Goal: Task Accomplishment & Management: Manage account settings

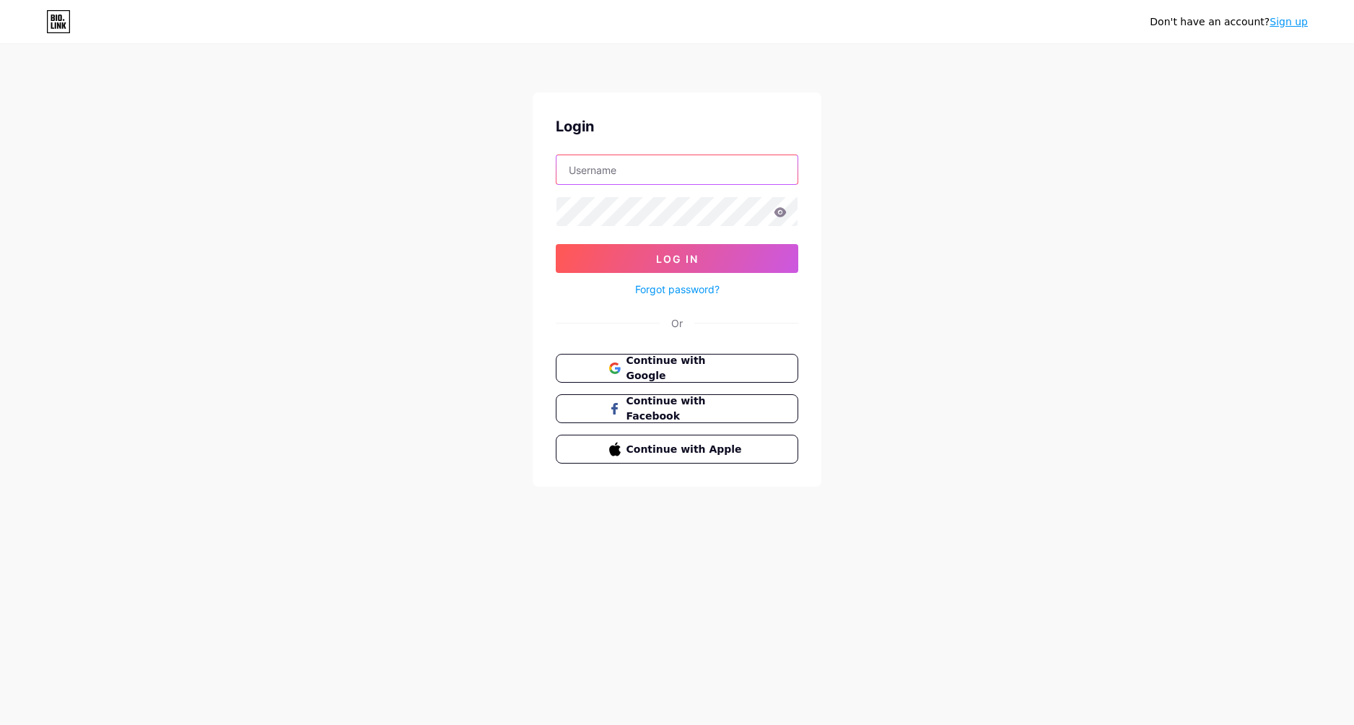
click at [686, 175] on input "text" at bounding box center [677, 169] width 241 height 29
type input "h"
click at [640, 165] on input "h" at bounding box center [677, 169] width 241 height 29
paste input "[URL][DOMAIN_NAME]"
drag, startPoint x: 727, startPoint y: 162, endPoint x: 339, endPoint y: 173, distance: 388.5
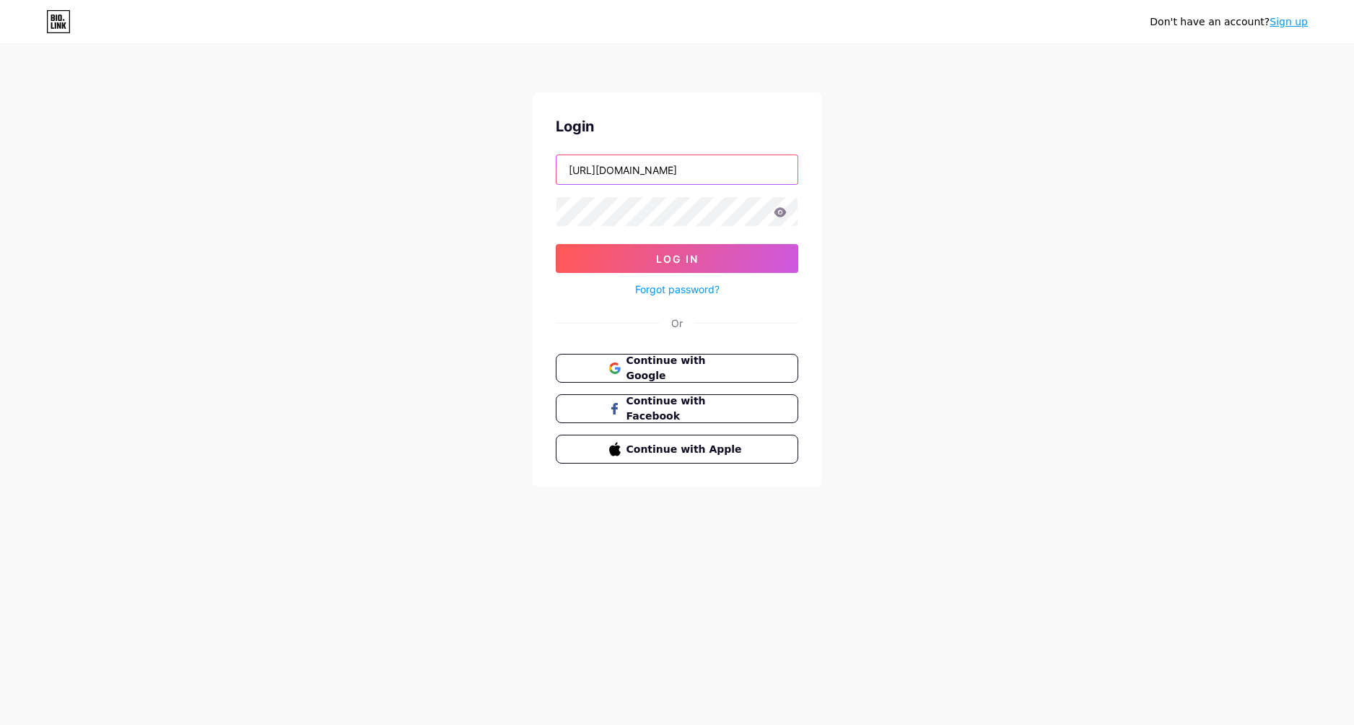
click at [269, 169] on div "Don't have an account? Sign up Login [URL][DOMAIN_NAME] Log In Forgot password?…" at bounding box center [677, 266] width 1354 height 533
type input "hyanmarq"
click at [781, 264] on button "Log In" at bounding box center [677, 258] width 243 height 29
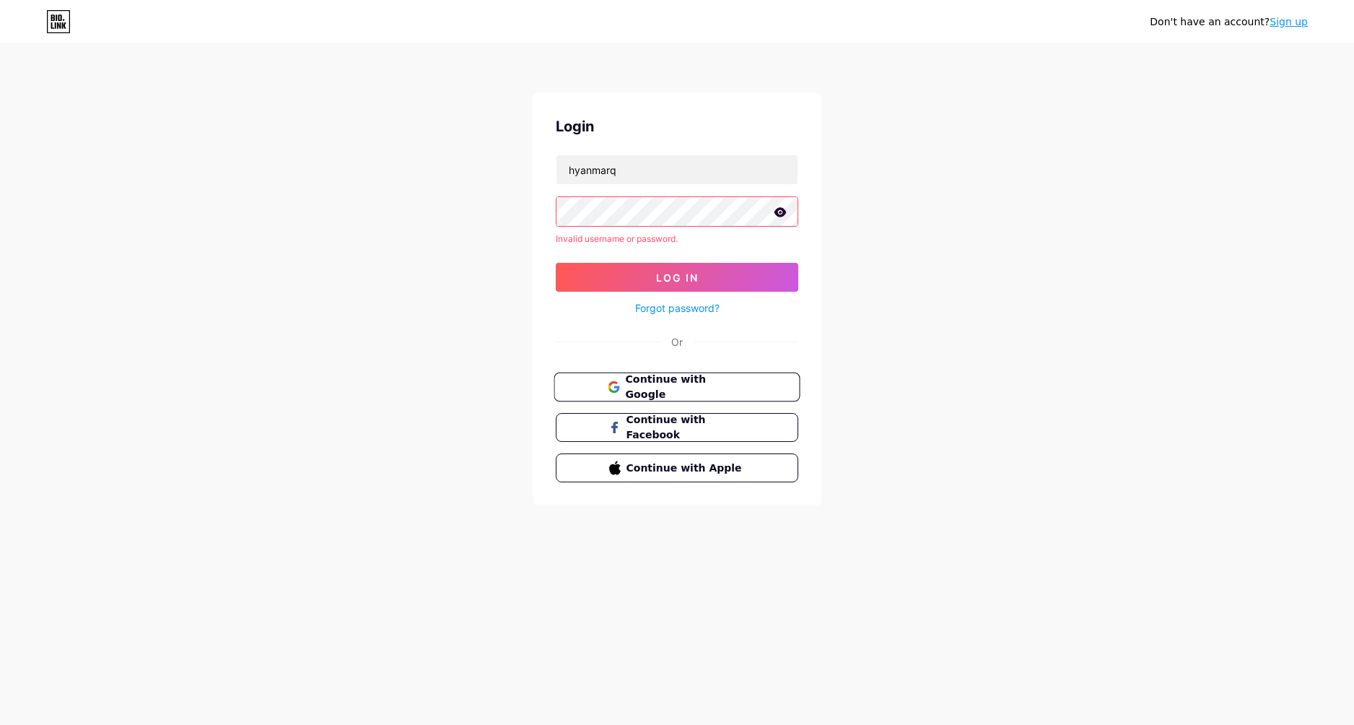
click at [775, 385] on button "Continue with Google" at bounding box center [677, 387] width 246 height 30
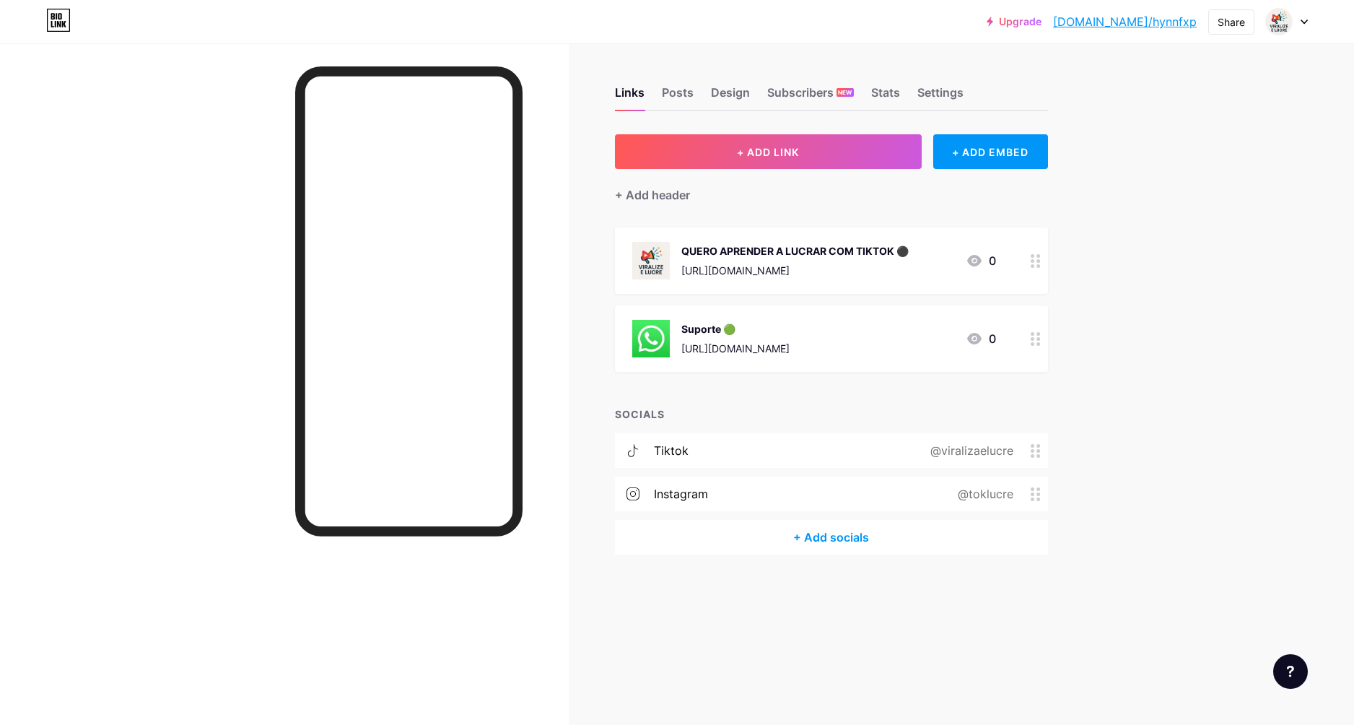
click at [1035, 261] on icon at bounding box center [1036, 261] width 10 height 14
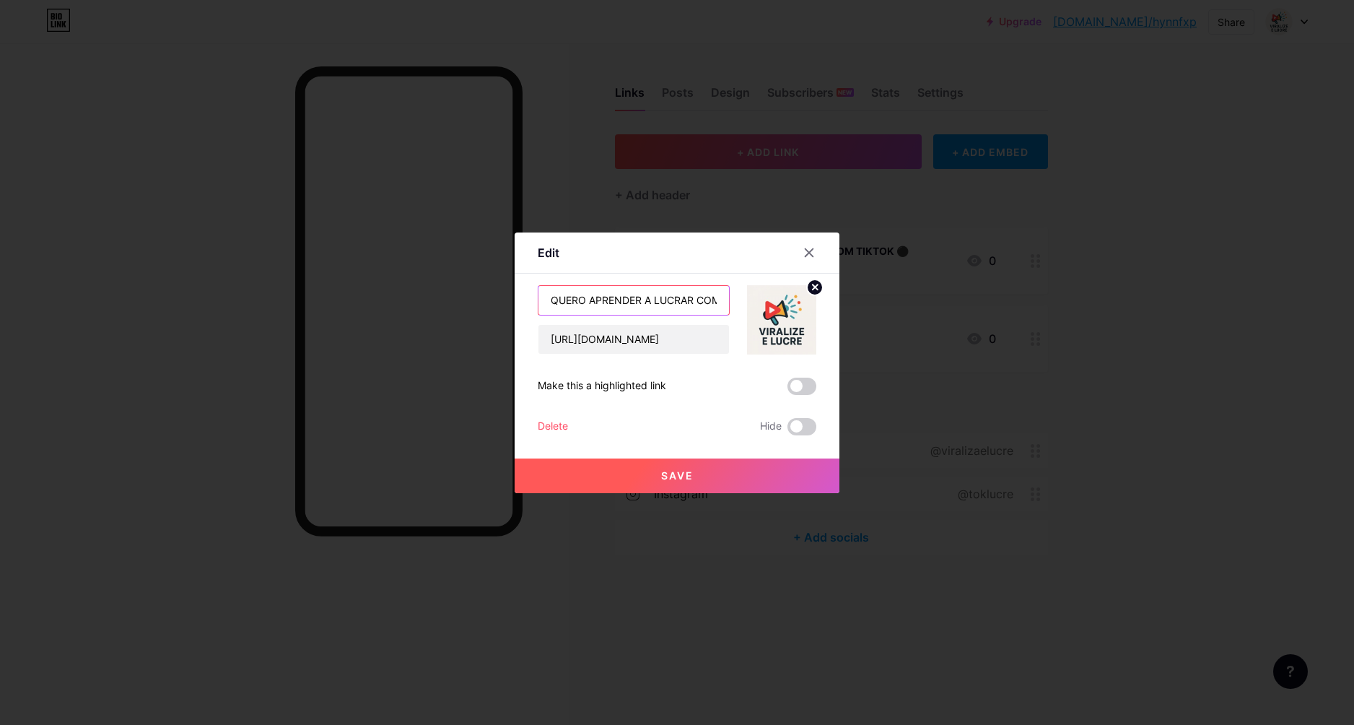
click at [706, 300] on input "QUERO APRENDER A LUCRAR COM TIKTOK ⚫️" at bounding box center [634, 300] width 191 height 29
click at [556, 302] on input "QUERO APRENDER A LUCRAR COM TIKTOK ⚫️" at bounding box center [634, 300] width 191 height 29
drag, startPoint x: 546, startPoint y: 297, endPoint x: 823, endPoint y: 308, distance: 276.7
click at [817, 308] on div "Edit Content YouTube Play YouTube video without leaving your page. ADD Vimeo Pl…" at bounding box center [677, 362] width 325 height 261
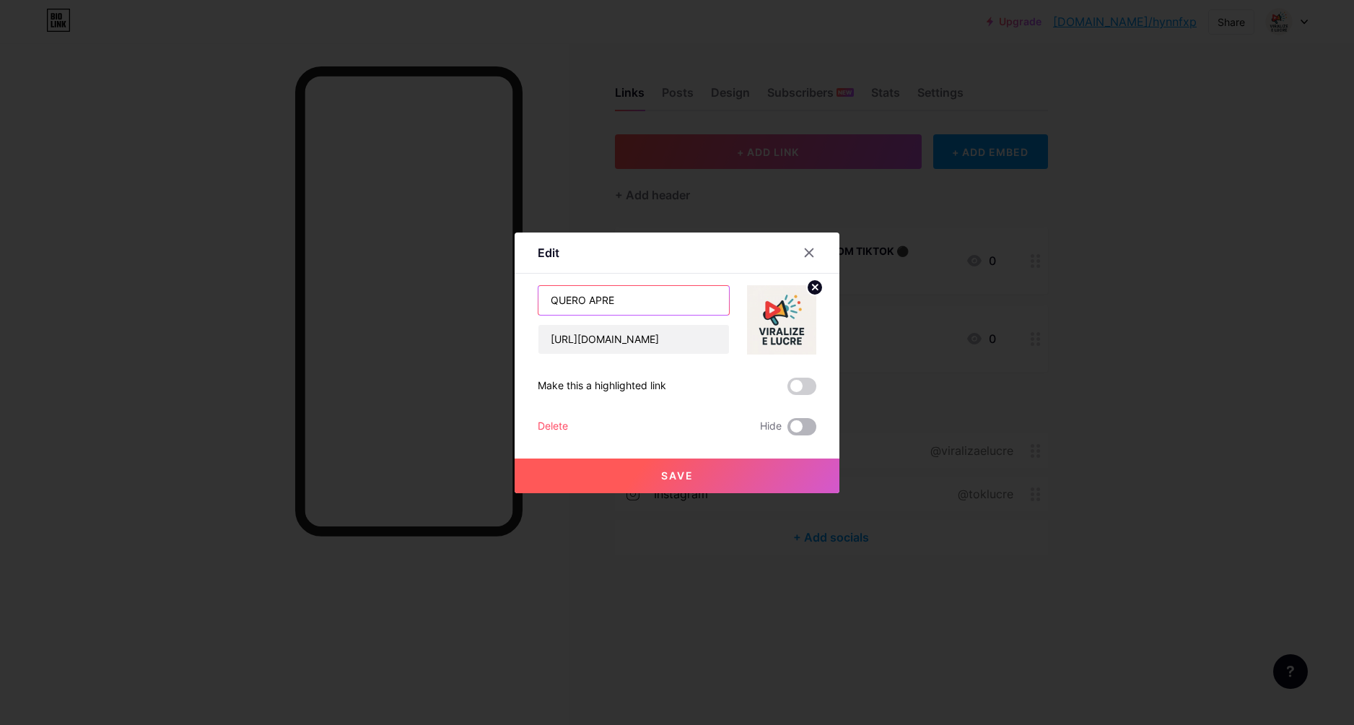
scroll to position [0, 0]
type input "Q"
click at [660, 299] on input "text" at bounding box center [634, 300] width 191 height 29
type input "Pague 1 Leve 2 !!"
click at [813, 285] on icon at bounding box center [815, 286] width 5 height 5
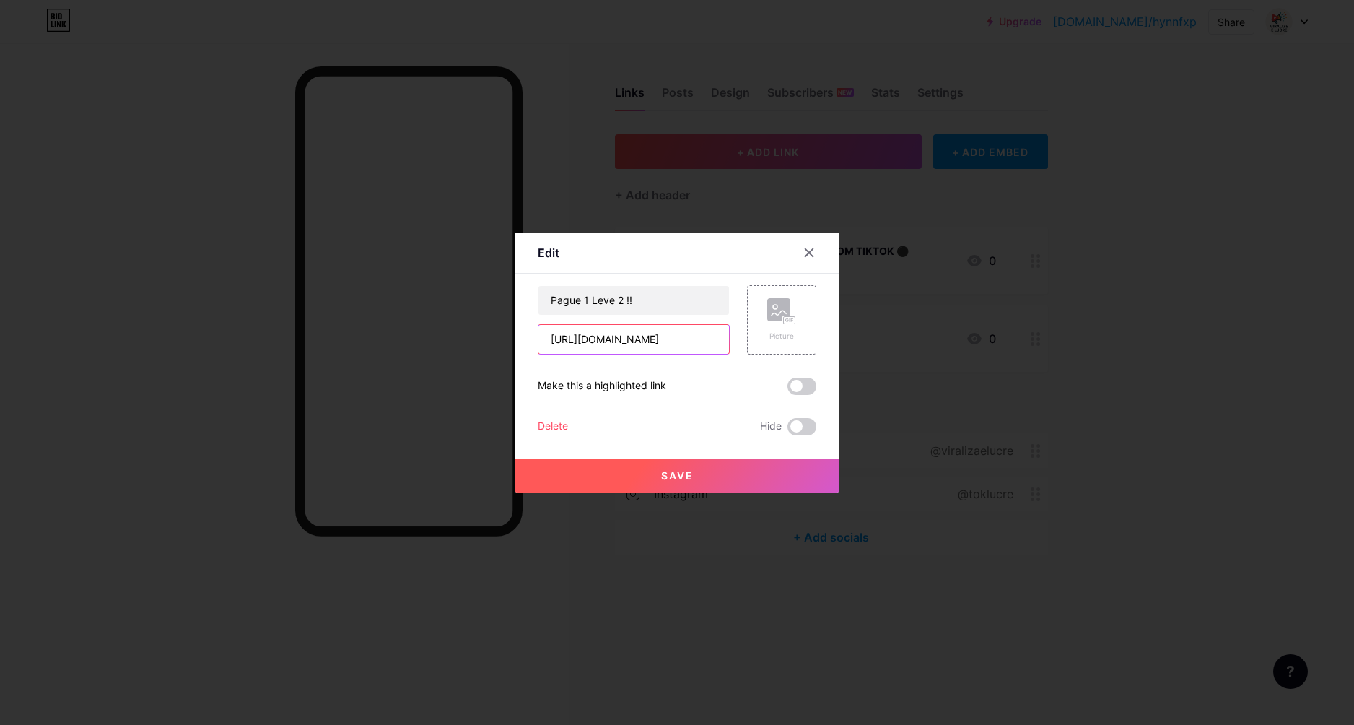
click at [673, 340] on input "https://kiwify.app/yFvoL2b?afid=Xcx1XF5Y" at bounding box center [634, 339] width 191 height 29
drag, startPoint x: 546, startPoint y: 341, endPoint x: 951, endPoint y: 375, distance: 406.3
click at [951, 375] on div "Edit Content YouTube Play YouTube video without leaving your page. ADD Vimeo Pl…" at bounding box center [677, 362] width 1354 height 725
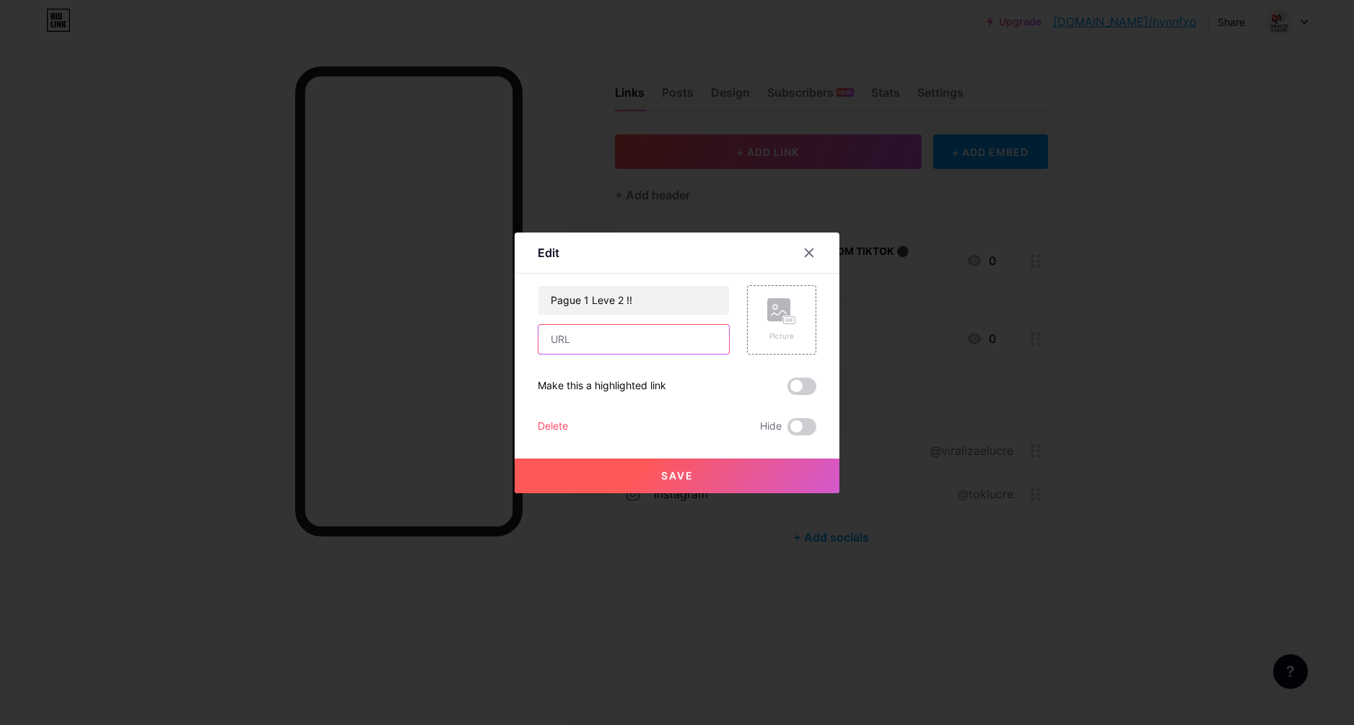
paste input "https://entrega.logzz.com.br/pay/mem78wykn/gcqwg-2-por-100"
type input "https://entrega.logzz.com.br/pay/mem78wykn/gcqwg-2-por-100"
click at [761, 464] on button "Save" at bounding box center [677, 475] width 325 height 35
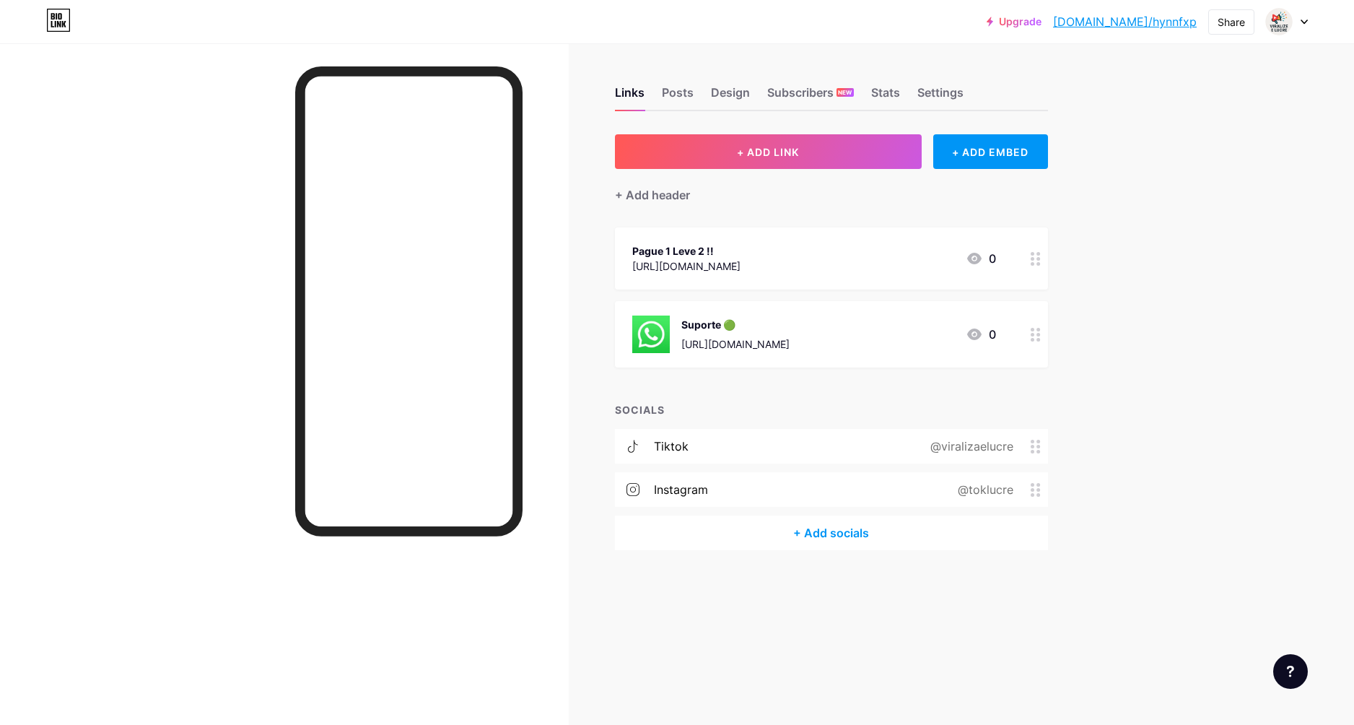
click at [1031, 263] on circle at bounding box center [1033, 264] width 4 height 4
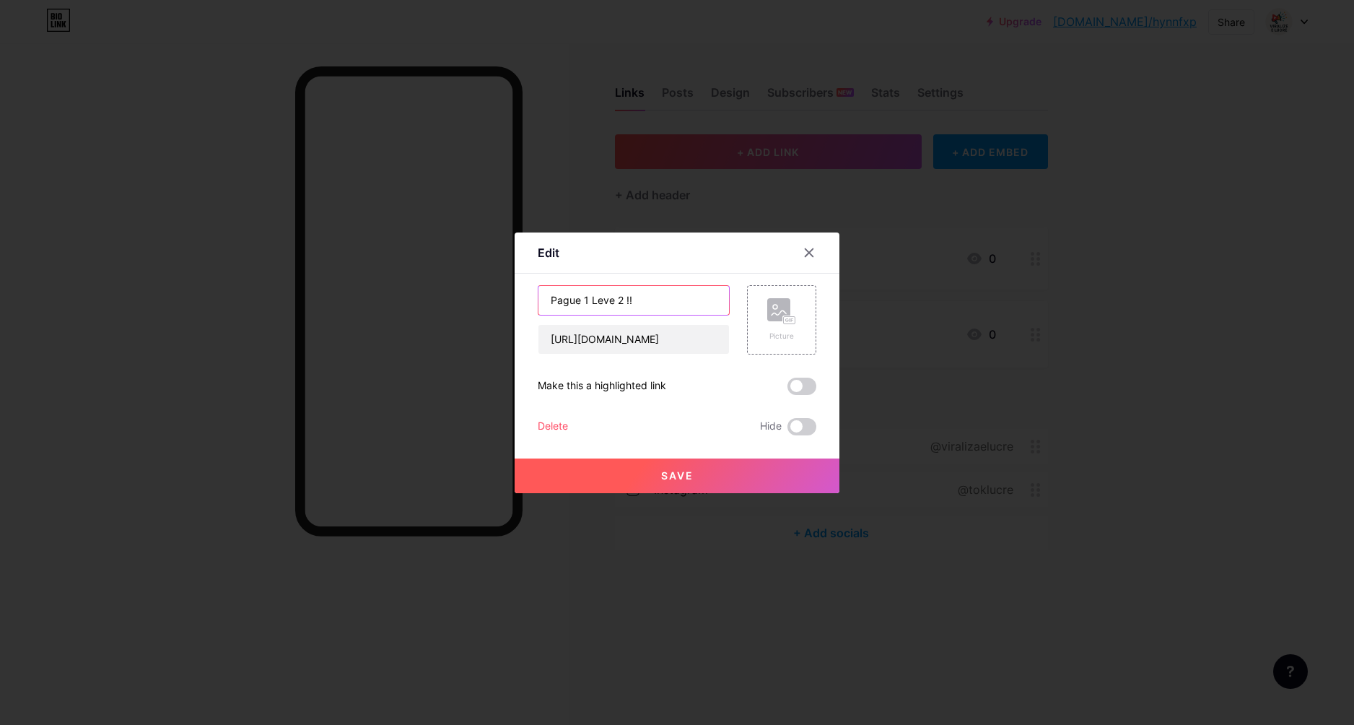
click at [634, 300] on input "Pague 1 Leve 2 !!" at bounding box center [634, 300] width 191 height 29
click at [642, 559] on div at bounding box center [677, 362] width 1354 height 725
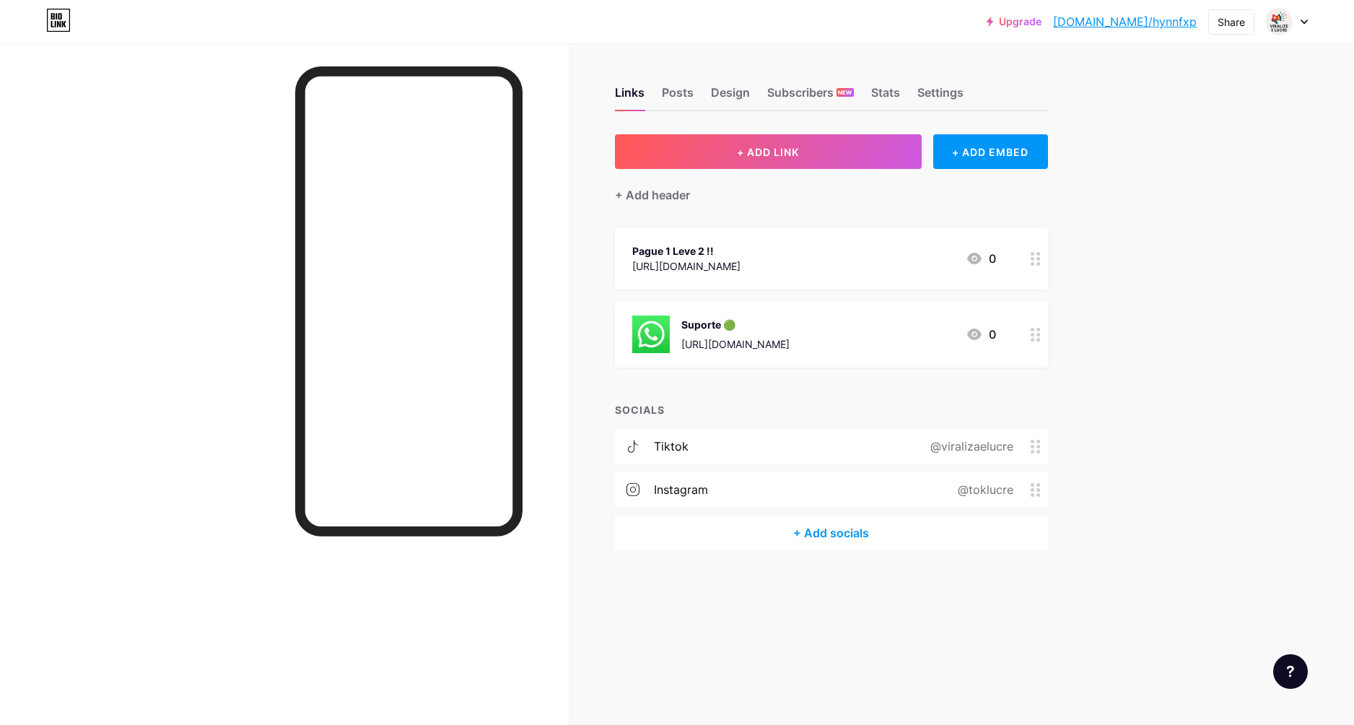
click at [1033, 336] on icon at bounding box center [1036, 335] width 10 height 14
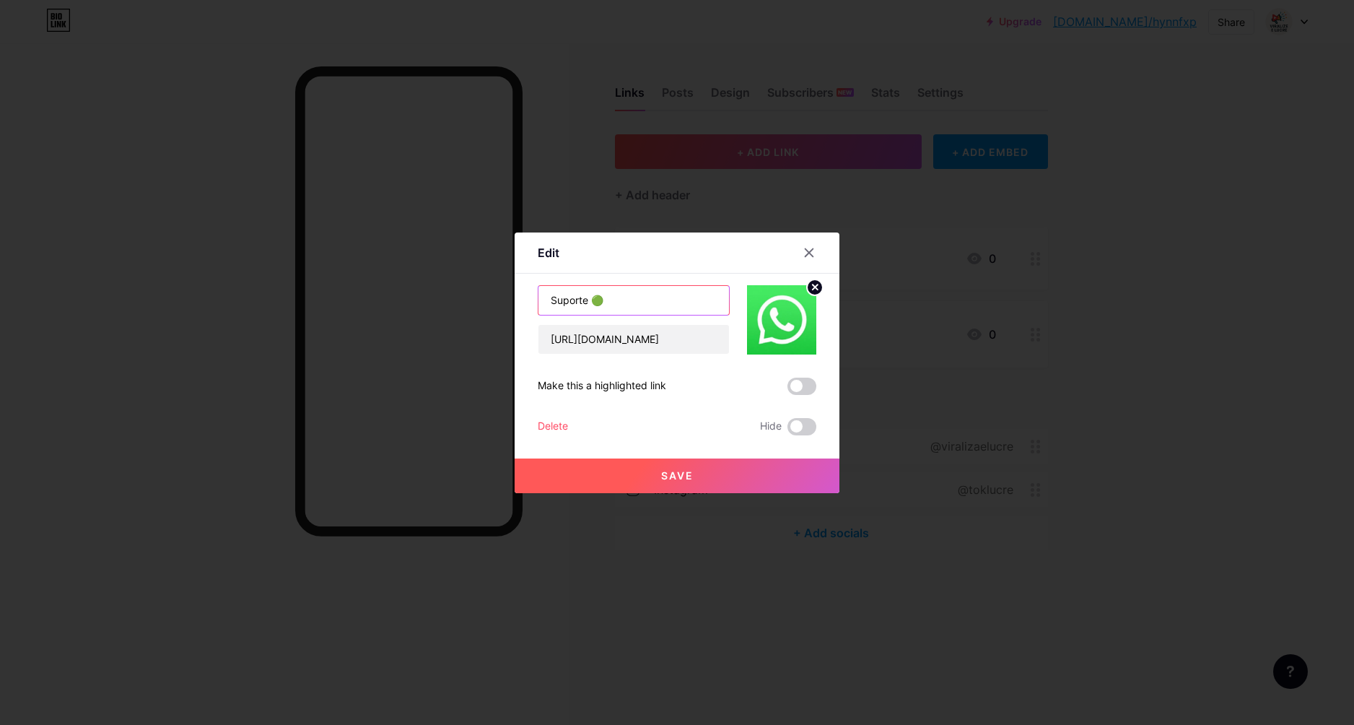
drag, startPoint x: 642, startPoint y: 305, endPoint x: 440, endPoint y: 294, distance: 202.5
click at [440, 294] on div "Edit Content YouTube Play YouTube video without leaving your page. ADD Vimeo Pl…" at bounding box center [677, 362] width 1354 height 725
click at [707, 341] on input "https://wa.me/5561999012068" at bounding box center [634, 339] width 191 height 29
drag, startPoint x: 663, startPoint y: 341, endPoint x: 640, endPoint y: 339, distance: 23.9
click at [640, 339] on input "https://wa.me/5561999012068" at bounding box center [634, 339] width 191 height 29
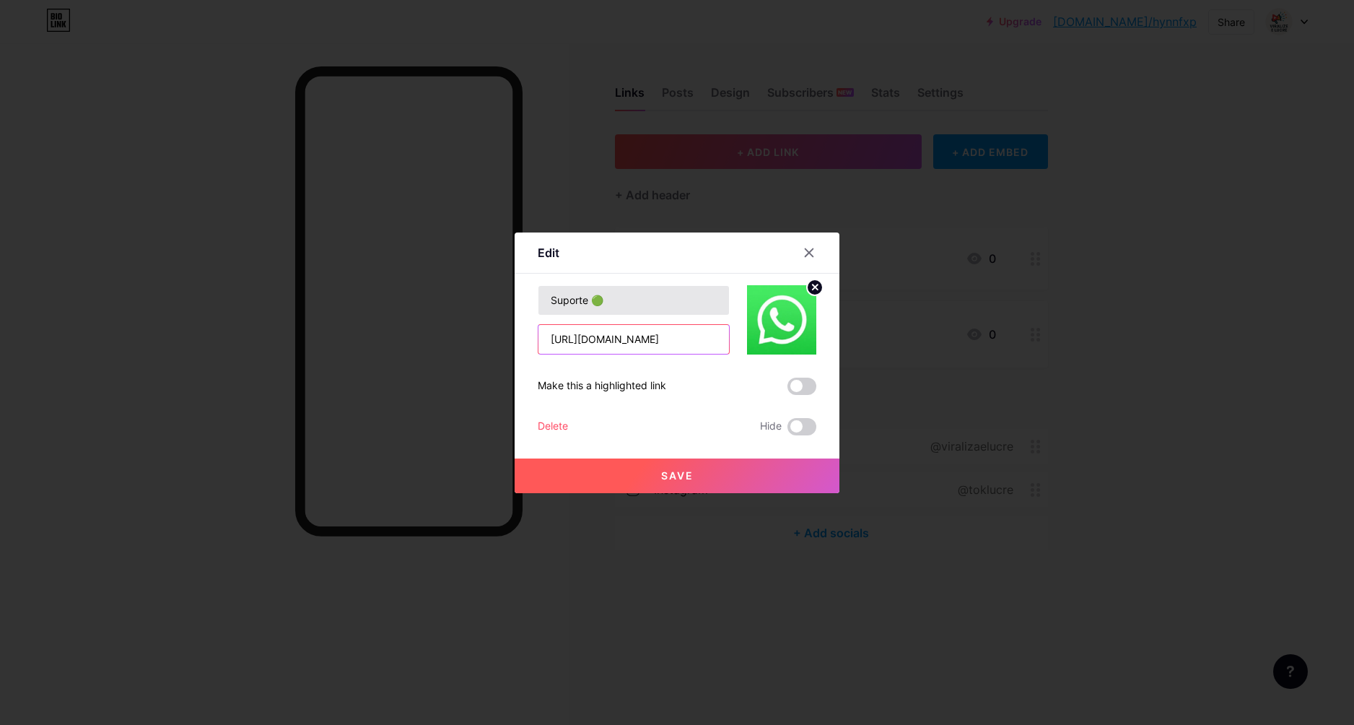
type input "https://wa.me/5561996475194"
click at [544, 305] on input "Suporte 🟢" at bounding box center [634, 300] width 191 height 29
drag, startPoint x: 702, startPoint y: 303, endPoint x: 650, endPoint y: 297, distance: 52.3
click at [655, 298] on input "Comprar pelo WhatsAppSuporte 🟢" at bounding box center [634, 300] width 191 height 29
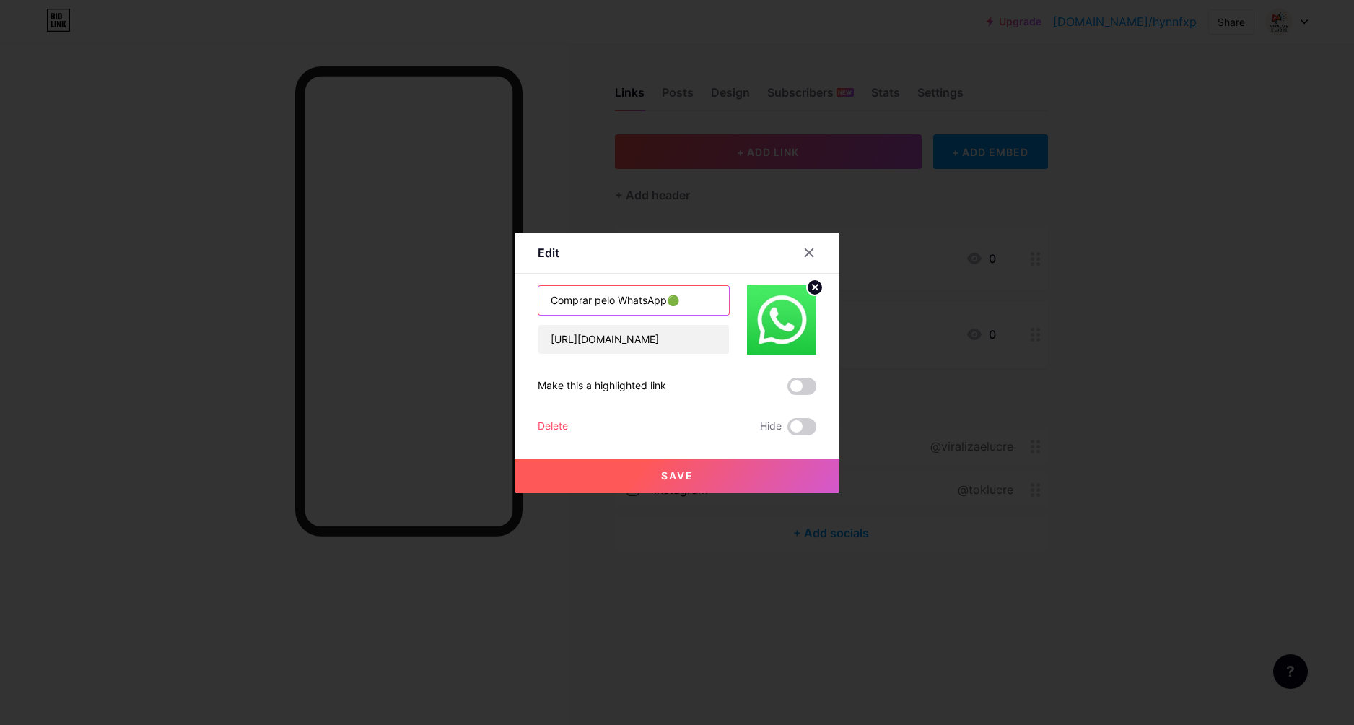
scroll to position [0, 0]
type input "Comprar pelo WhatsApp 🟢"
click at [673, 476] on span "Save" at bounding box center [677, 475] width 32 height 12
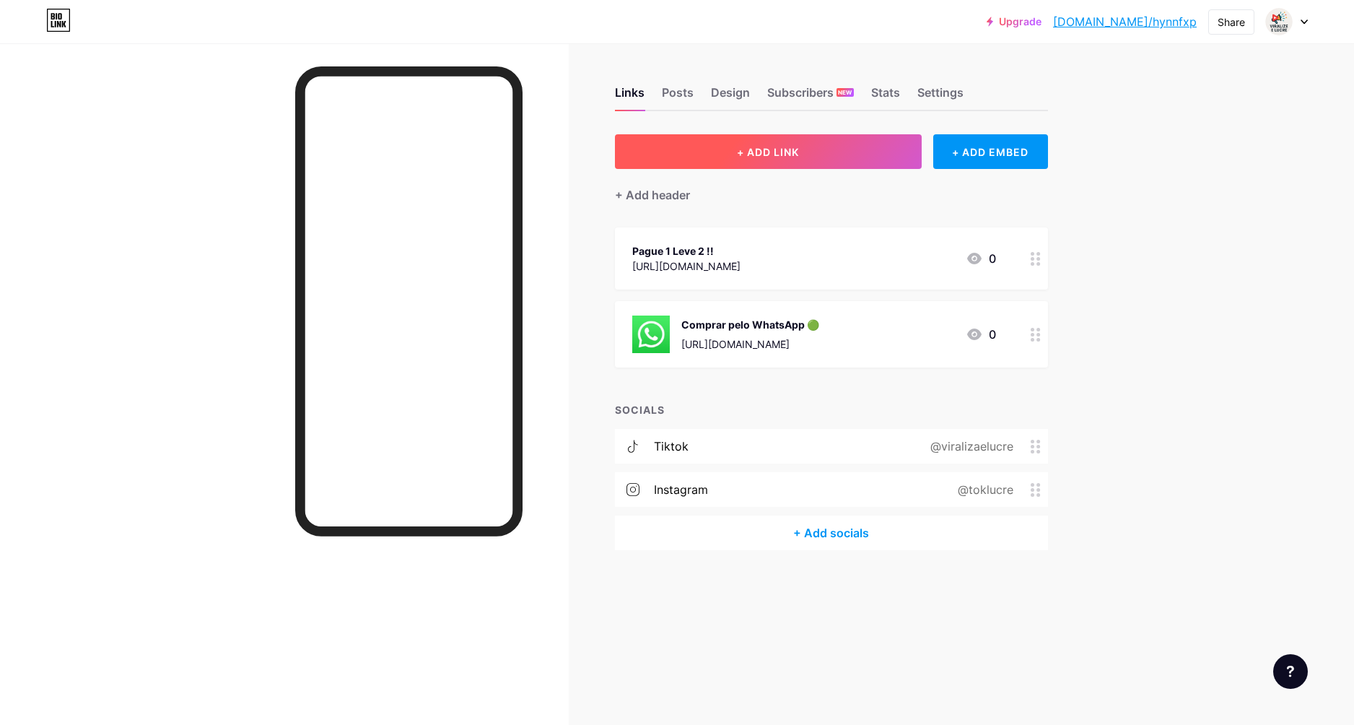
click at [837, 160] on button "+ ADD LINK" at bounding box center [768, 151] width 307 height 35
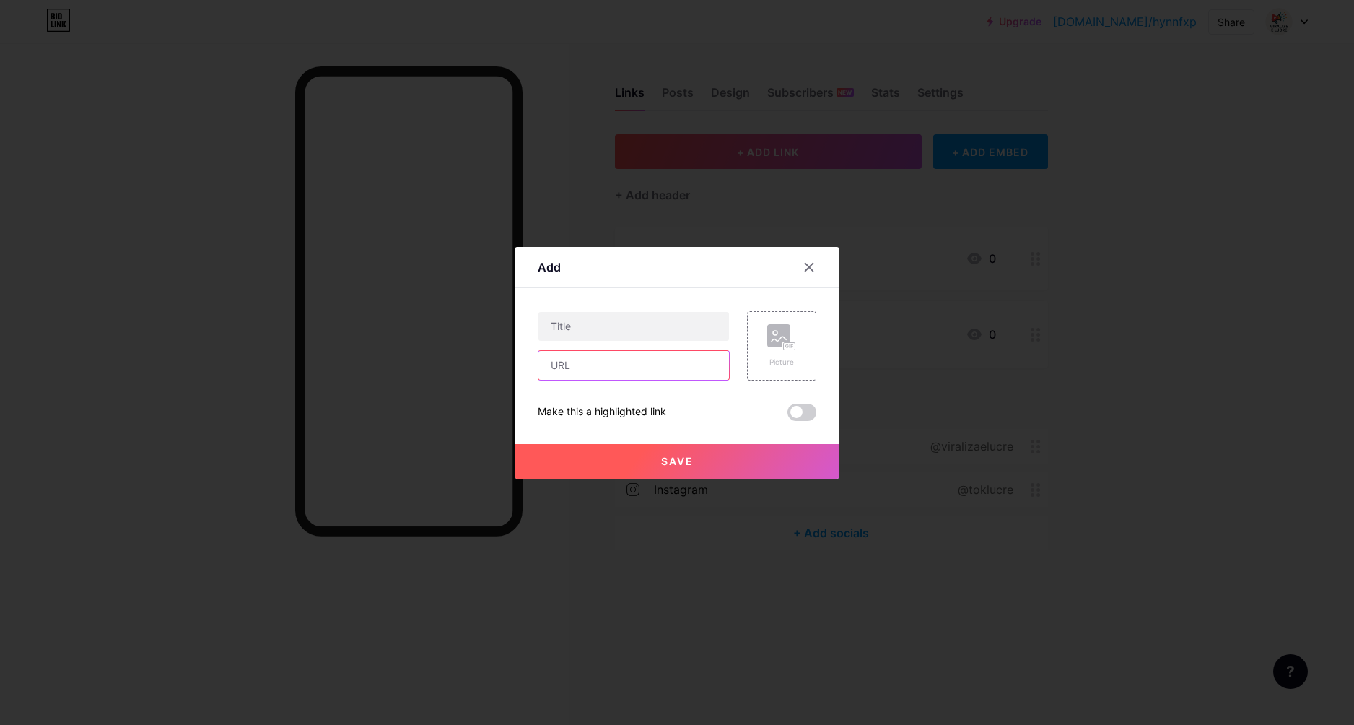
click at [593, 368] on input "text" at bounding box center [634, 365] width 191 height 29
paste input "https://entrega.logzz.com.br/pay/mem78wykn/qszqr-1-por-89"
type input "https://entrega.logzz.com.br/pay/mem78wykn/qszqr-1-por-89"
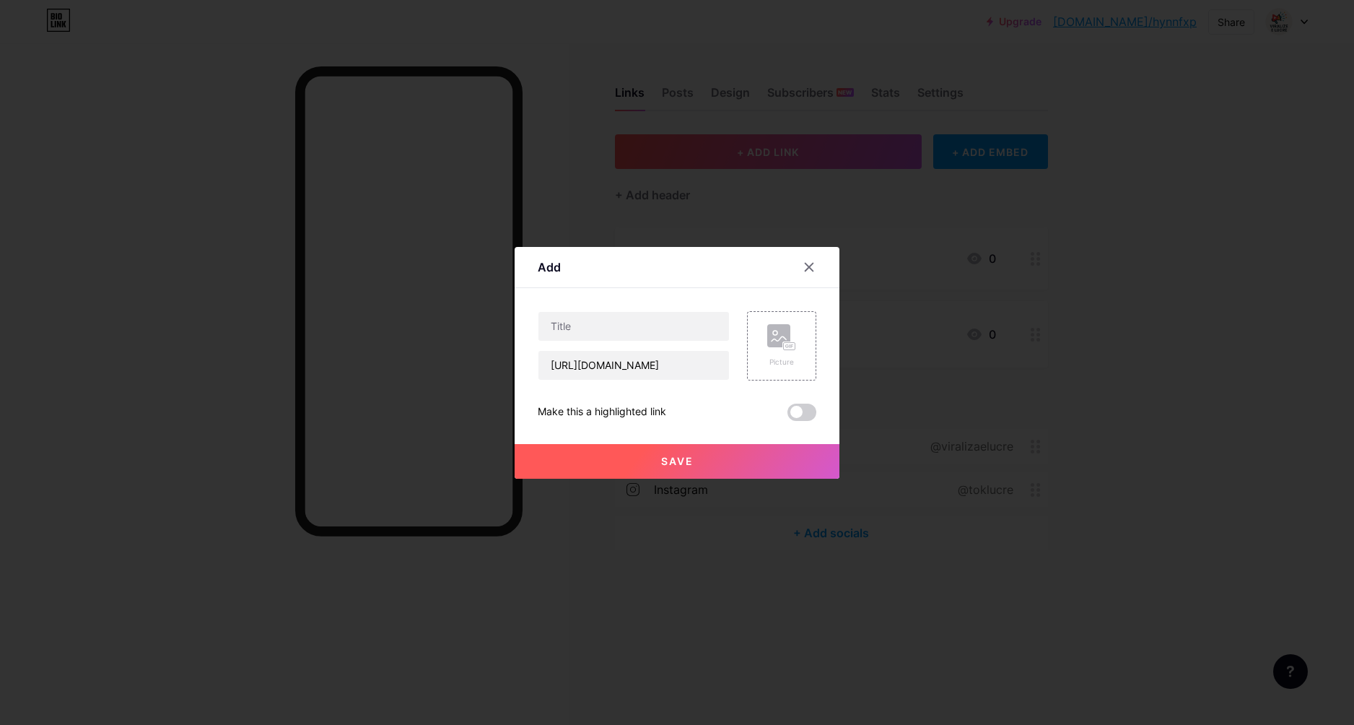
drag, startPoint x: 619, startPoint y: 308, endPoint x: 699, endPoint y: 344, distance: 86.9
click at [626, 313] on div "Content YouTube Play YouTube video without leaving your page. ADD Vimeo Play Vi…" at bounding box center [677, 354] width 279 height 133
click at [634, 326] on input "text" at bounding box center [634, 326] width 191 height 29
drag, startPoint x: 650, startPoint y: 332, endPoint x: 346, endPoint y: 351, distance: 303.8
click at [346, 351] on div "Add Content YouTube Play YouTube video without leaving your page. ADD Vimeo Pla…" at bounding box center [677, 362] width 1354 height 725
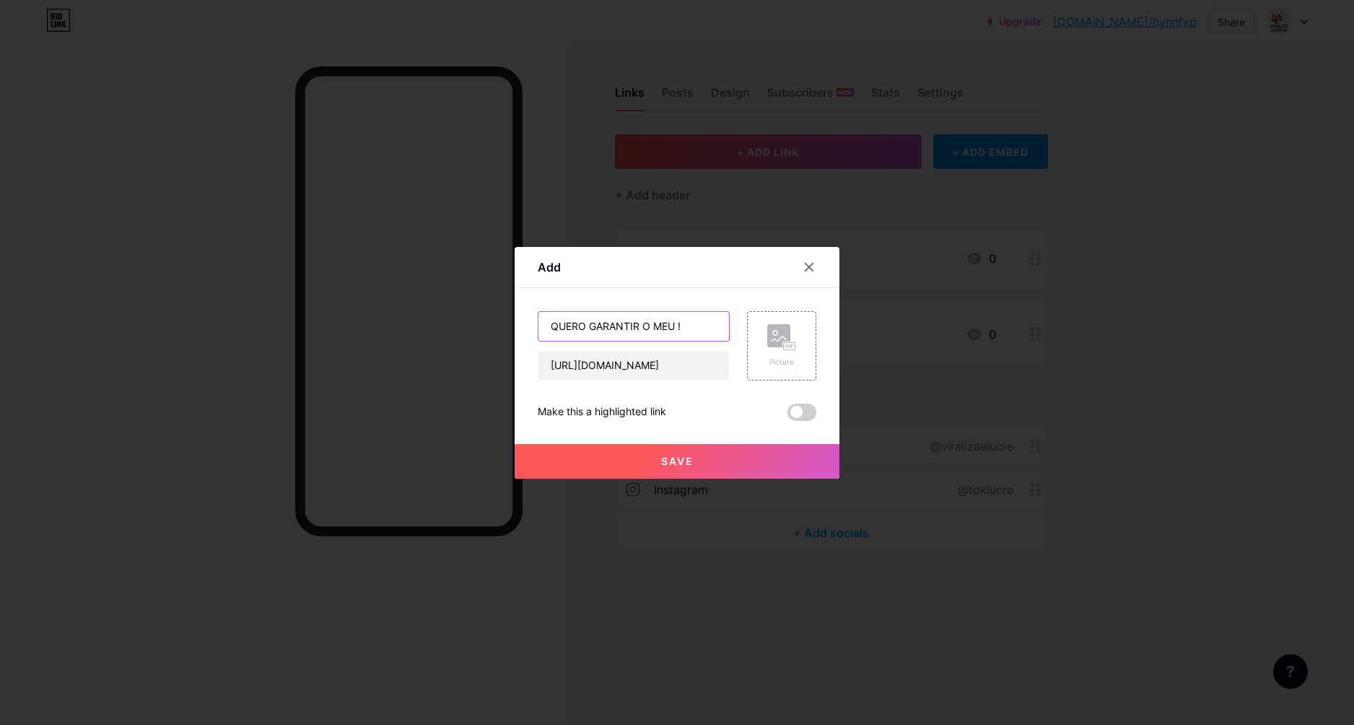
type input "QUERO GARANTIR O MEU !"
click at [714, 462] on button "Save" at bounding box center [677, 461] width 325 height 35
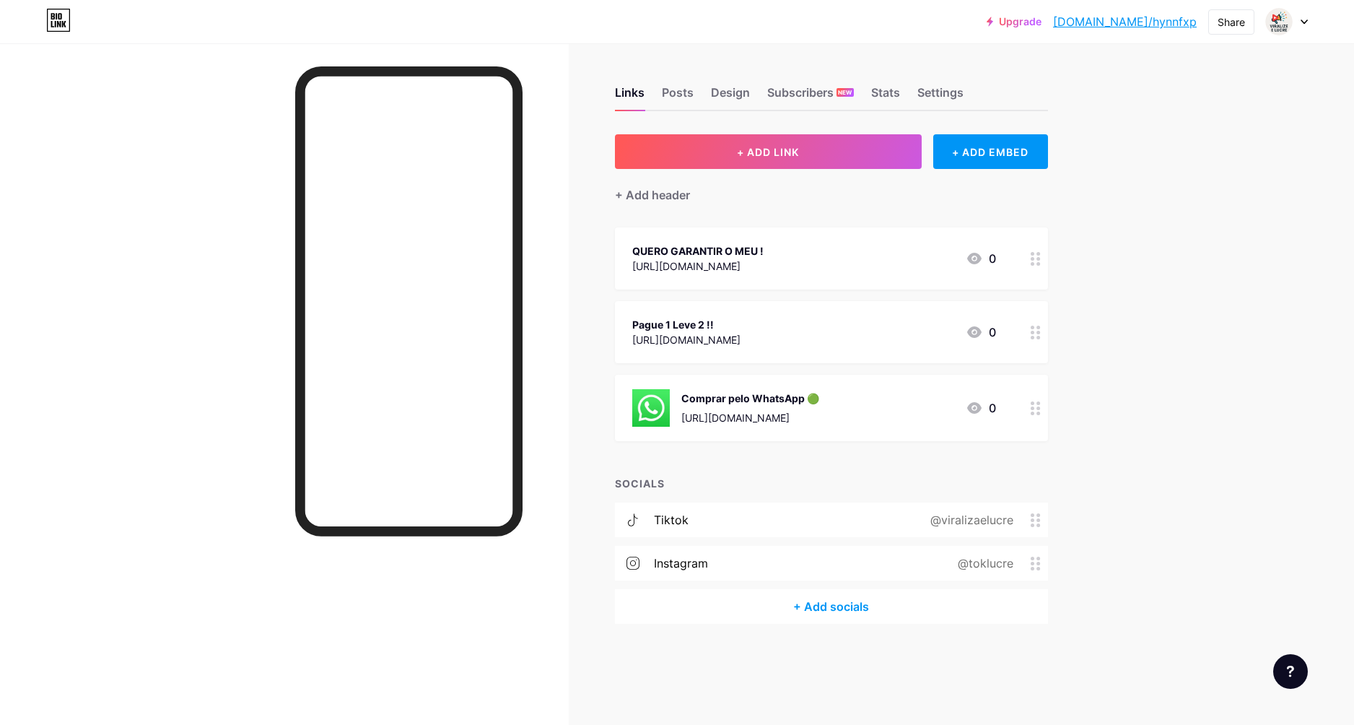
click at [1044, 337] on div at bounding box center [1036, 332] width 25 height 62
drag, startPoint x: 1107, startPoint y: 323, endPoint x: 1081, endPoint y: 320, distance: 26.1
click at [1108, 323] on div at bounding box center [677, 362] width 1354 height 725
drag, startPoint x: 694, startPoint y: 91, endPoint x: 686, endPoint y: 100, distance: 12.3
click at [694, 92] on div "Links Posts Design Subscribers NEW Stats Settings" at bounding box center [831, 86] width 433 height 51
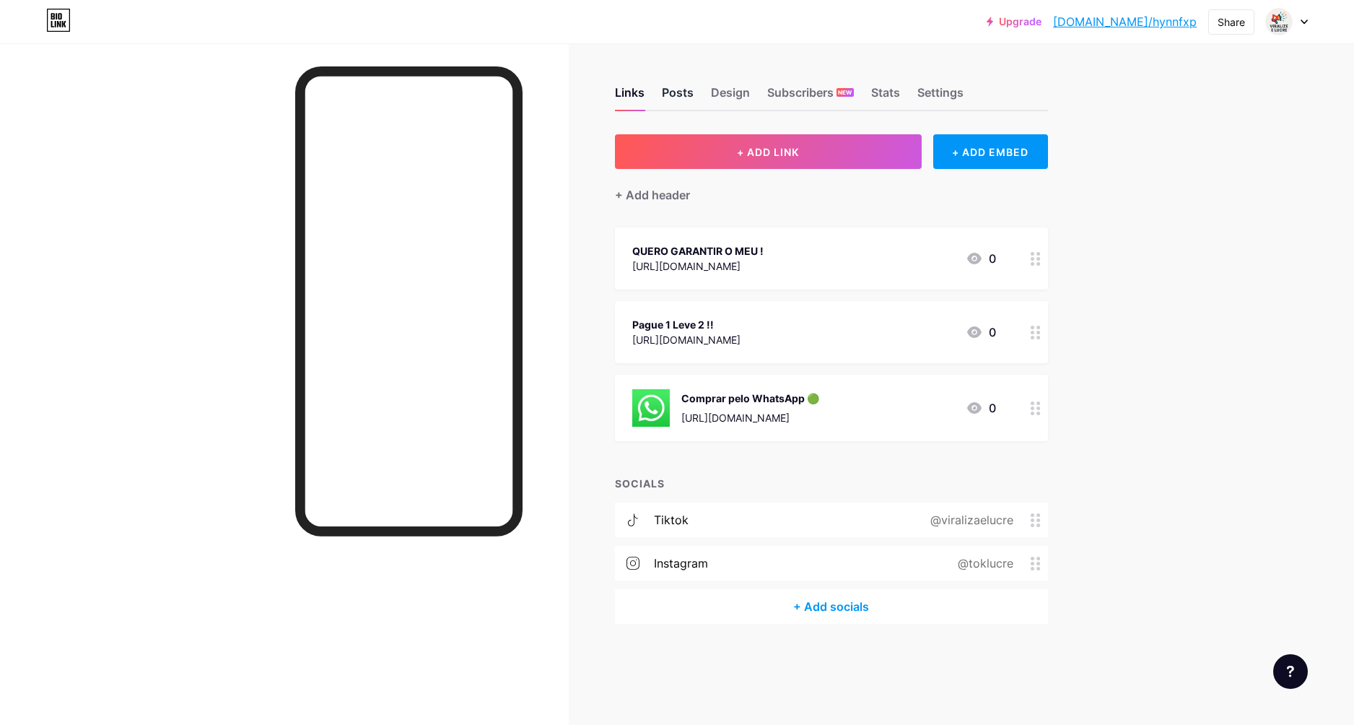
click at [678, 101] on div "Posts" at bounding box center [678, 97] width 32 height 26
click at [1037, 526] on div "@viralizaelucre" at bounding box center [977, 519] width 141 height 17
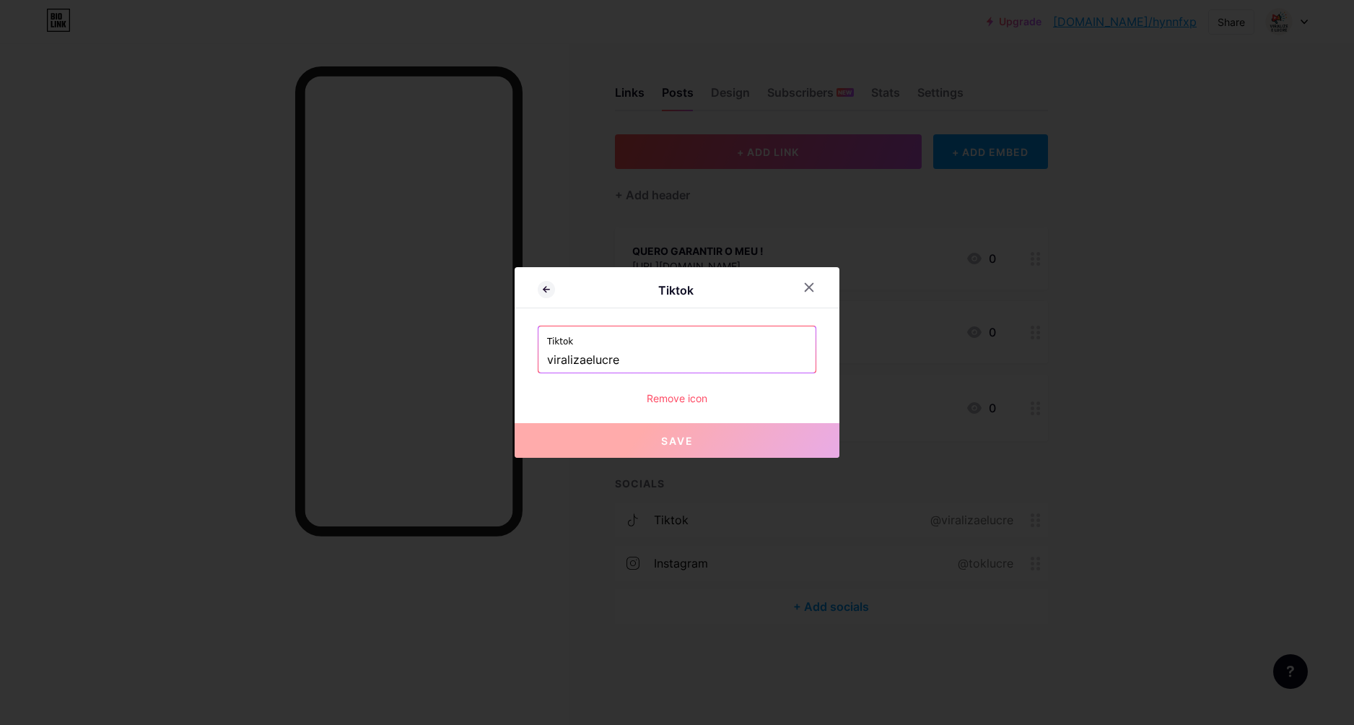
click at [684, 395] on div "Remove icon" at bounding box center [677, 398] width 279 height 15
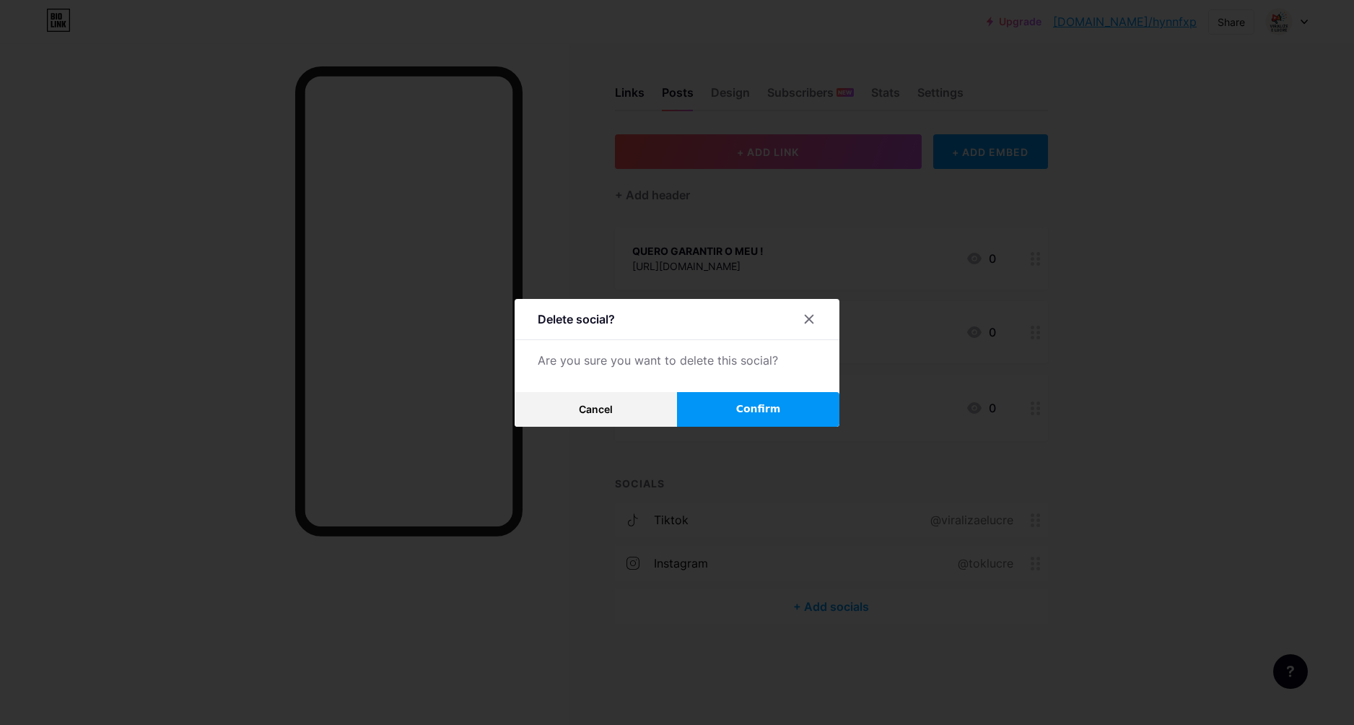
drag, startPoint x: 741, startPoint y: 411, endPoint x: 749, endPoint y: 415, distance: 8.7
click at [742, 411] on span "Confirm" at bounding box center [758, 408] width 45 height 15
click at [1074, 562] on div at bounding box center [677, 362] width 1354 height 725
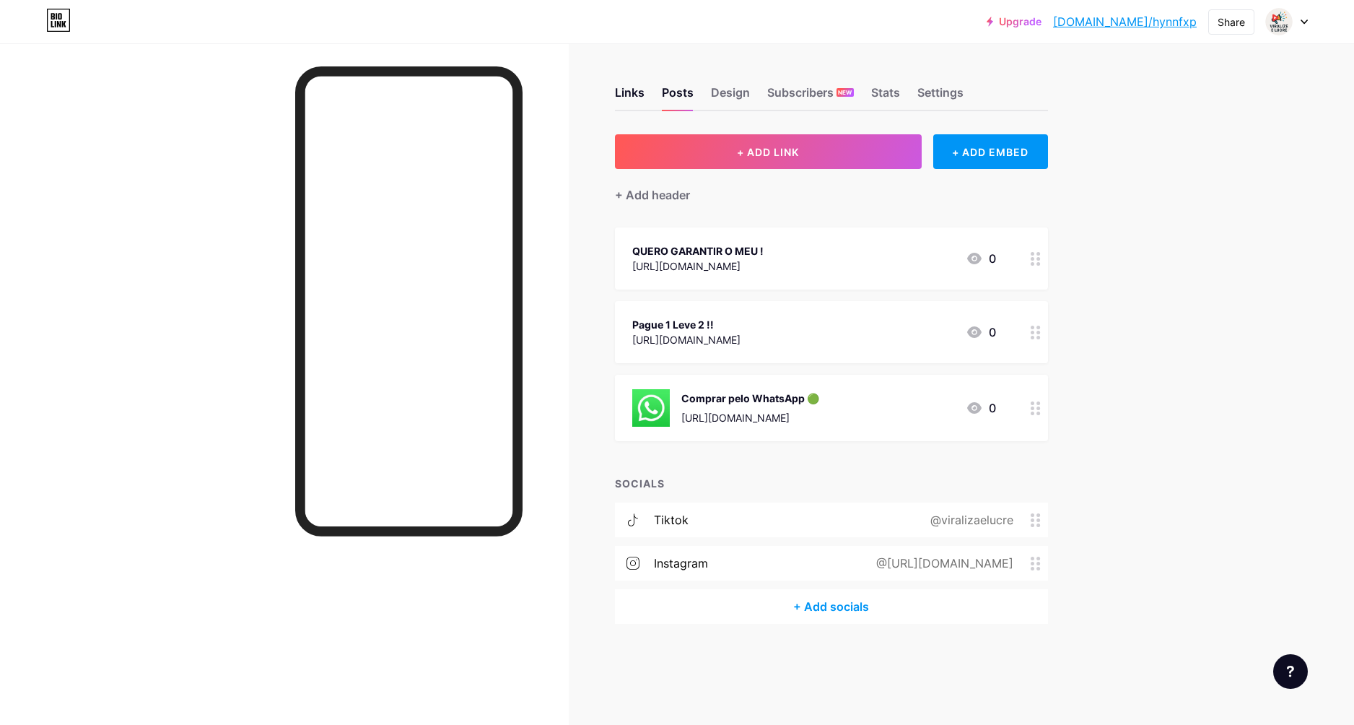
click at [1037, 574] on div "instagram @https://instagram.com/toklucre" at bounding box center [831, 563] width 433 height 35
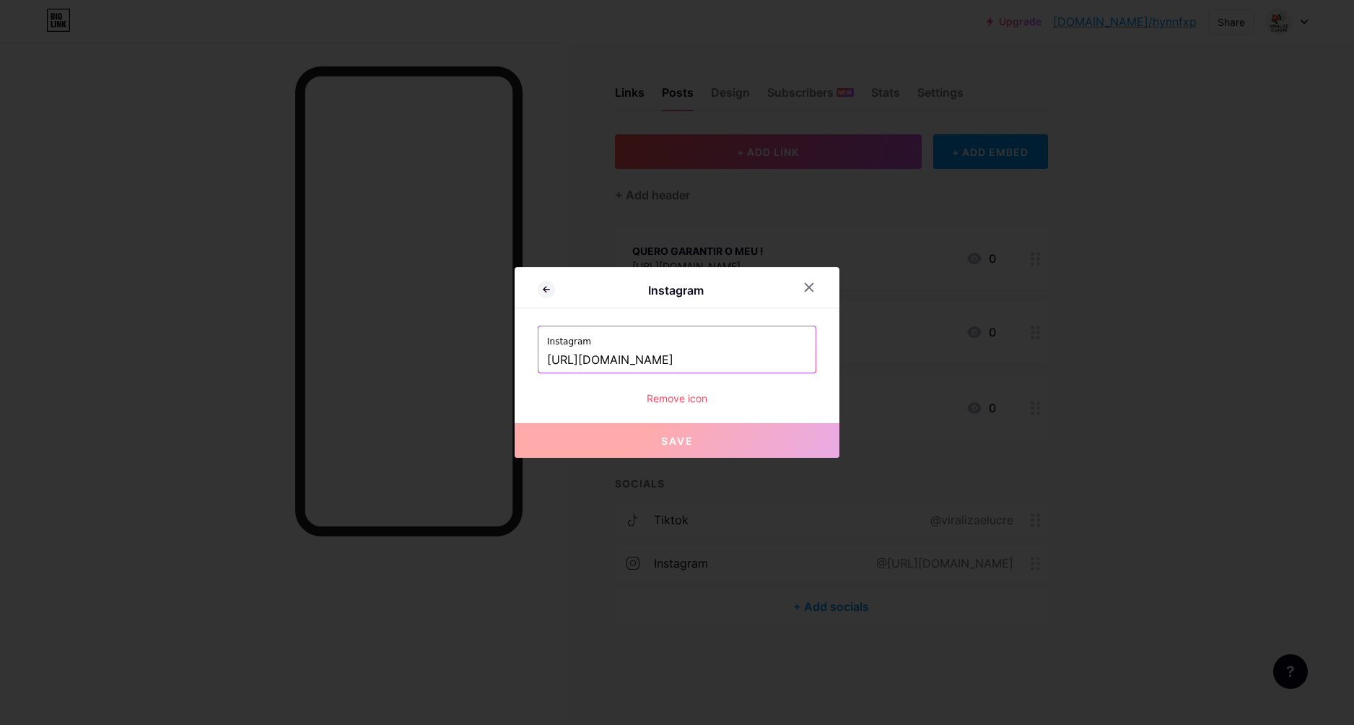
click at [683, 401] on div "Remove icon" at bounding box center [677, 398] width 279 height 15
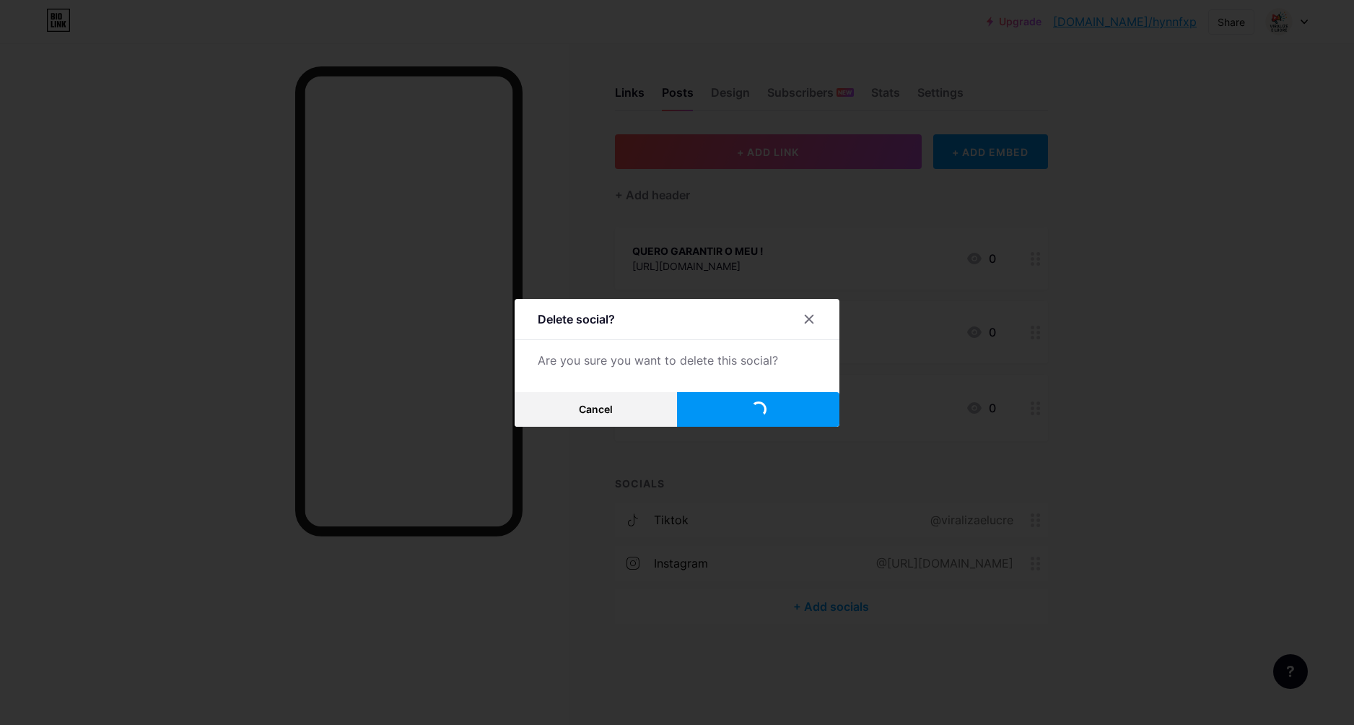
click at [742, 417] on button "Confirm" at bounding box center [758, 409] width 162 height 35
click at [803, 318] on icon at bounding box center [809, 319] width 12 height 12
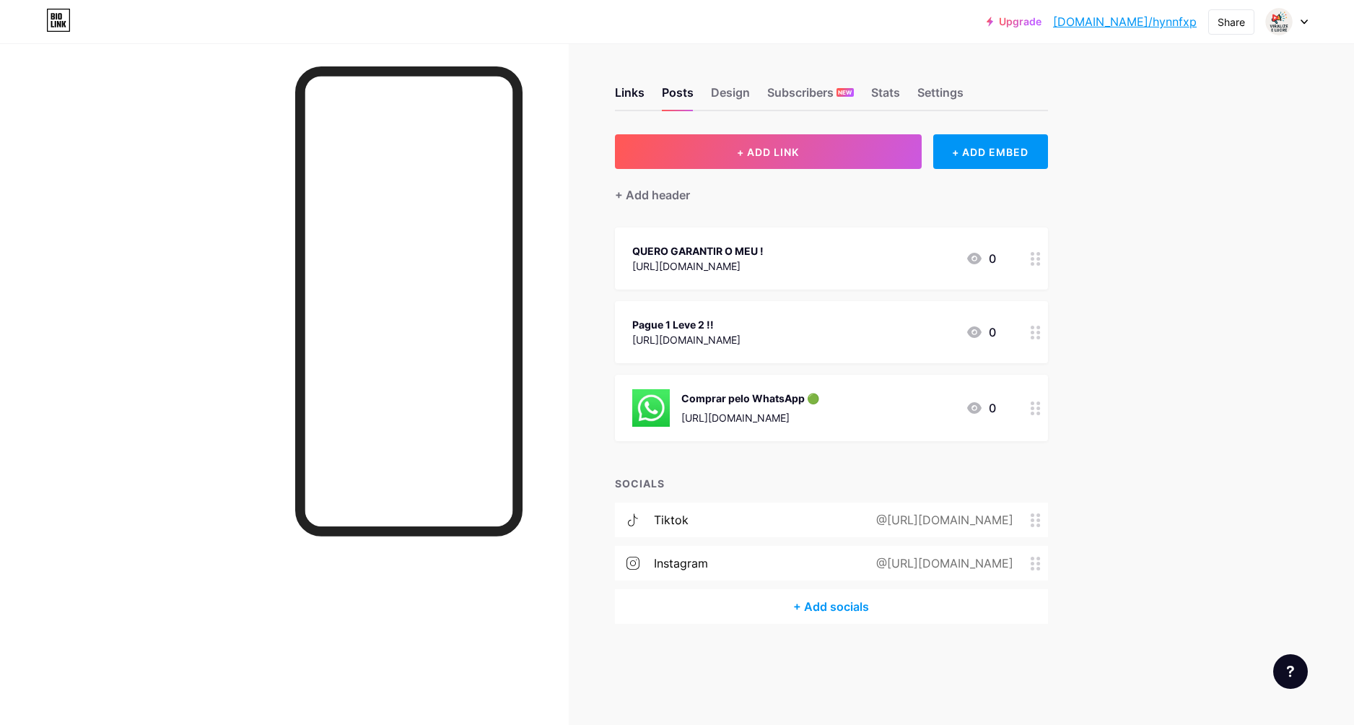
click at [1032, 523] on circle at bounding box center [1033, 525] width 4 height 4
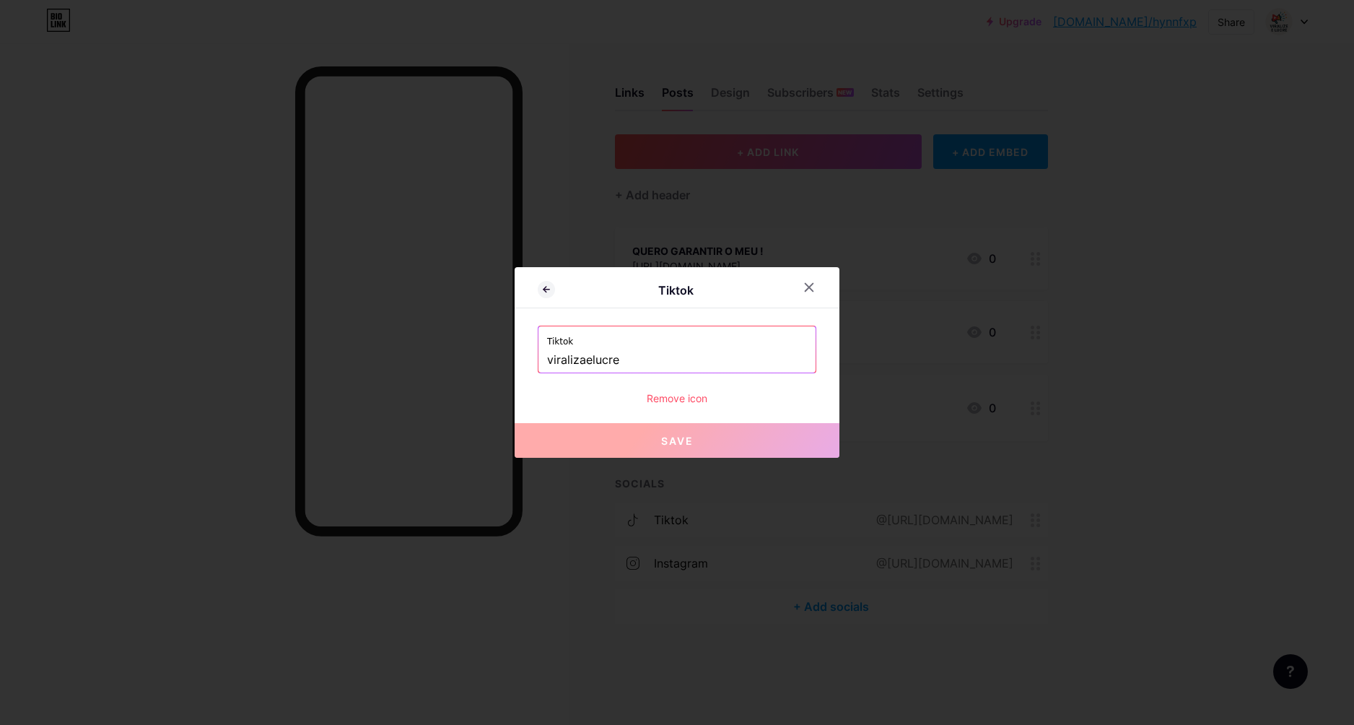
click at [682, 401] on div "Remove icon" at bounding box center [677, 398] width 279 height 15
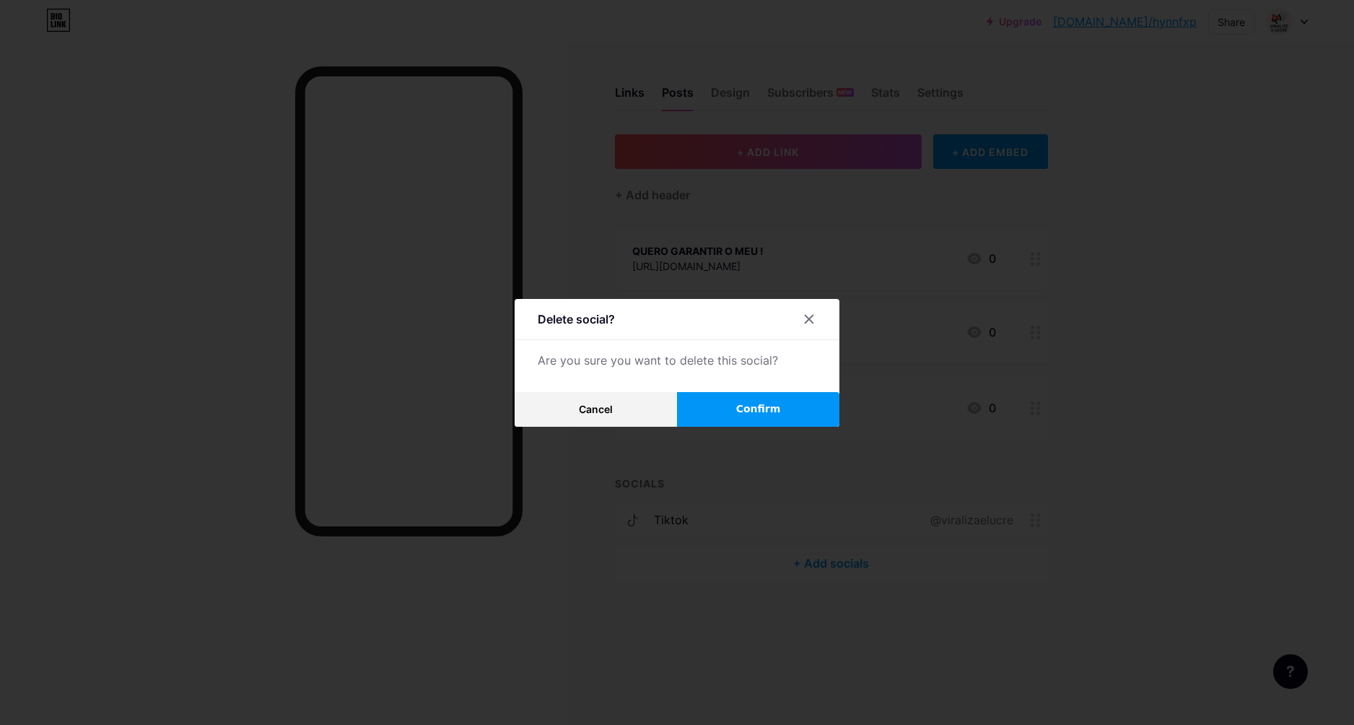
click at [729, 416] on button "Confirm" at bounding box center [758, 409] width 162 height 35
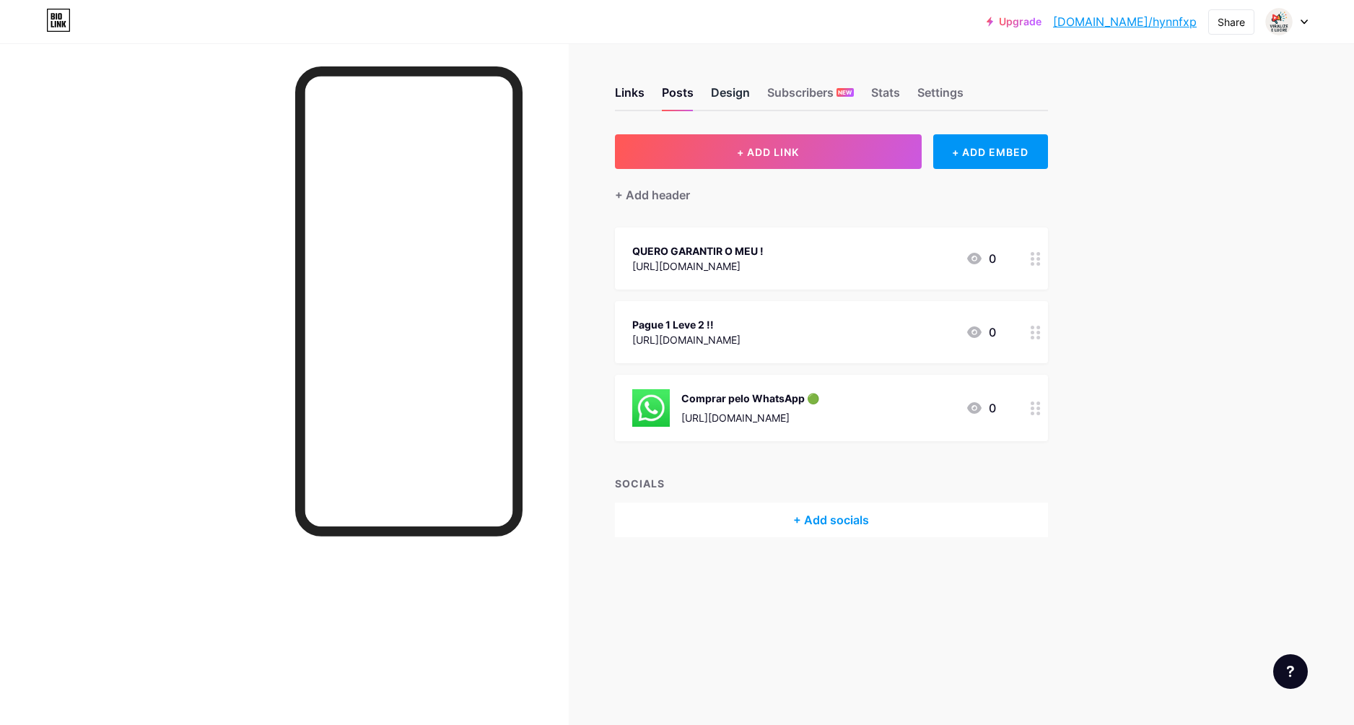
click at [725, 88] on div "Design" at bounding box center [730, 97] width 39 height 26
click at [1342, 388] on div "Upgrade bio.link/hynnfx... bio.link/hynnfxp Share Switch accounts Lucre e Viral…" at bounding box center [677, 362] width 1354 height 725
click at [1164, 20] on link "bio.link/hynnfxp" at bounding box center [1125, 21] width 144 height 17
click at [679, 87] on div "Posts" at bounding box center [678, 97] width 32 height 26
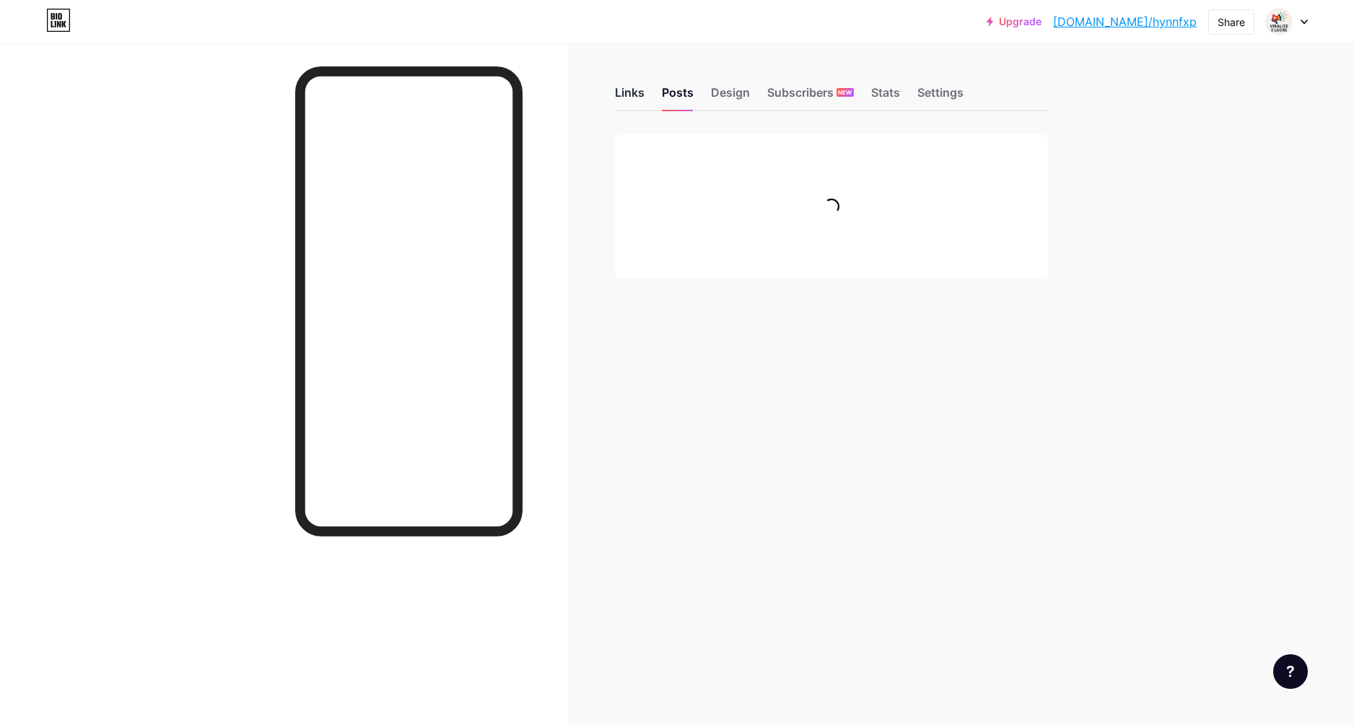
click at [635, 85] on div "Links" at bounding box center [630, 97] width 30 height 26
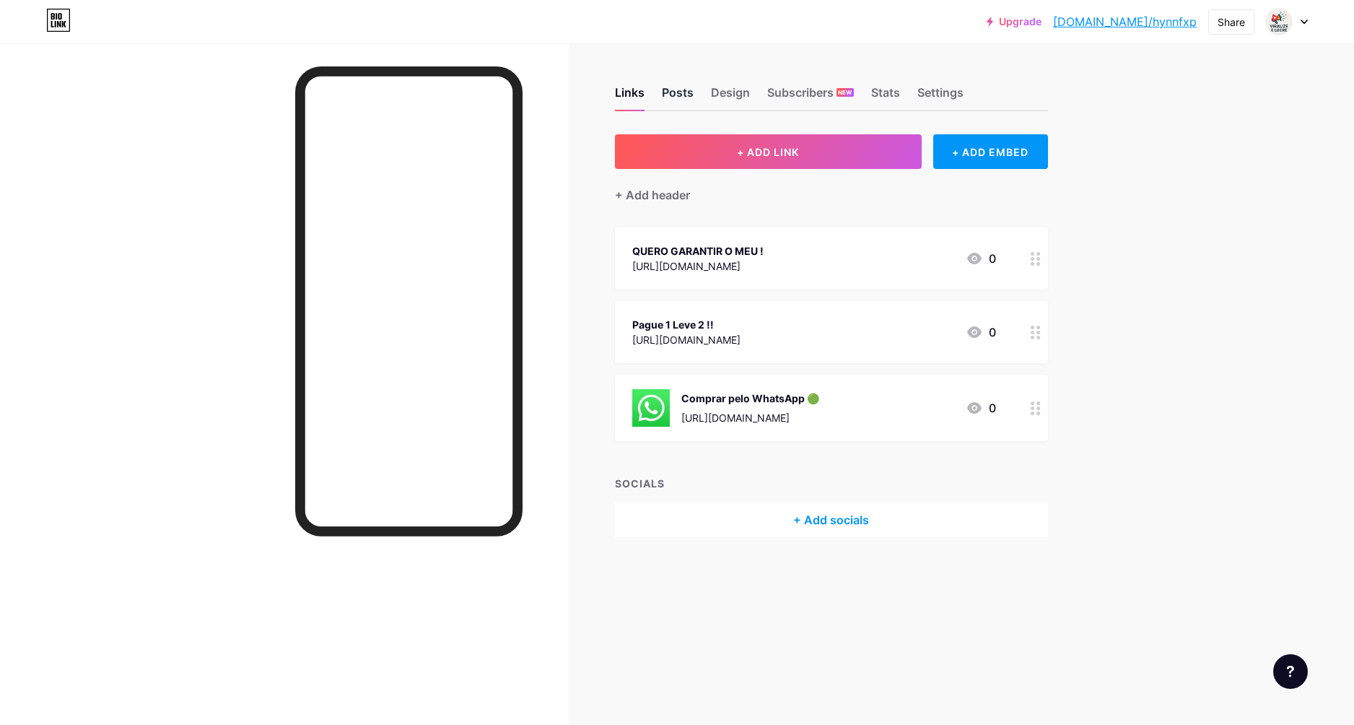
click at [668, 89] on div "Posts" at bounding box center [678, 97] width 32 height 26
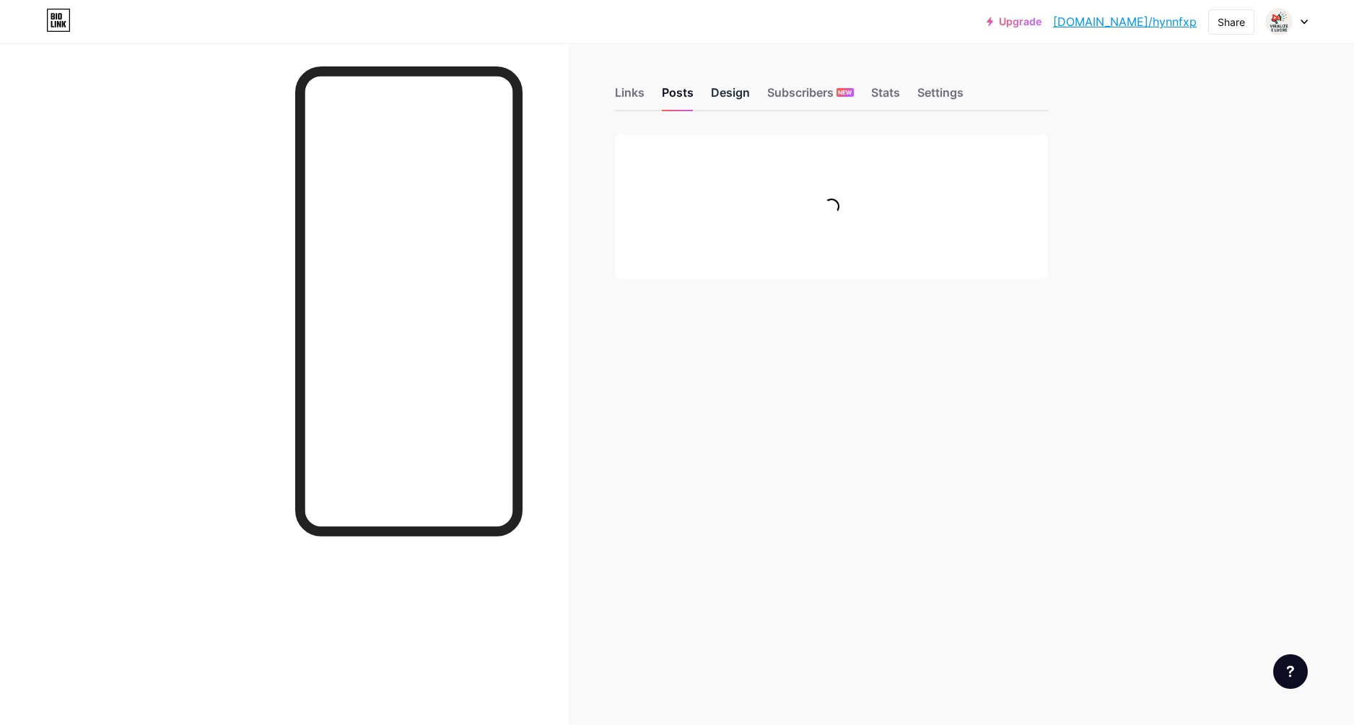
click at [734, 95] on div "Design" at bounding box center [730, 97] width 39 height 26
click at [688, 92] on div "Posts" at bounding box center [678, 97] width 32 height 26
